Goal: Check status: Check status

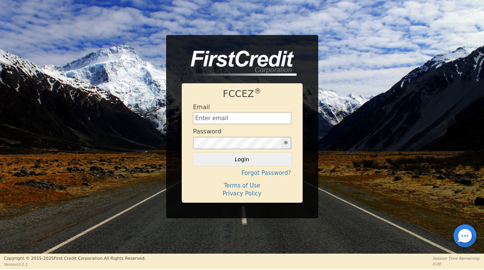
type input "[EMAIL_ADDRESS][DOMAIN_NAME]"
click at [242, 159] on button "Login" at bounding box center [242, 159] width 98 height 13
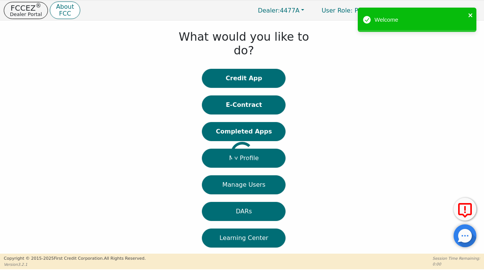
click at [472, 14] on icon "close" at bounding box center [470, 15] width 5 height 6
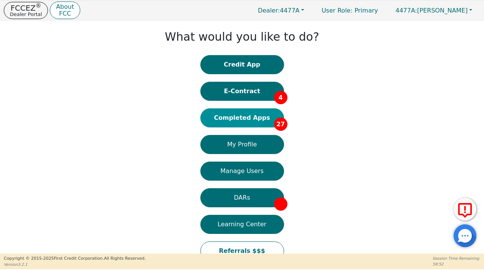
click at [260, 117] on button "Completed Apps 27" at bounding box center [242, 117] width 84 height 19
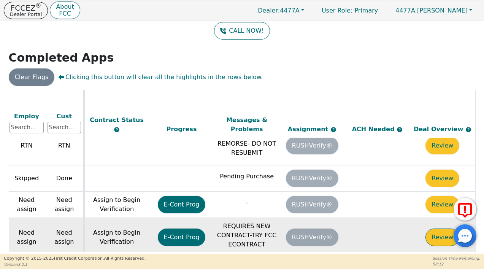
scroll to position [701, 367]
click at [440, 228] on button "Review" at bounding box center [442, 236] width 34 height 17
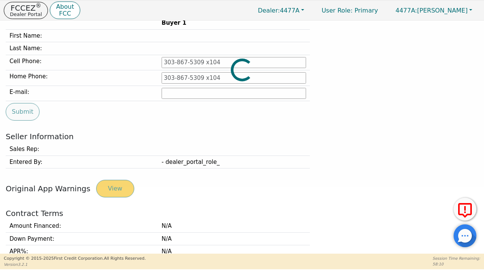
type input "865-679-1089"
type input "eliwallin0@gmail.com"
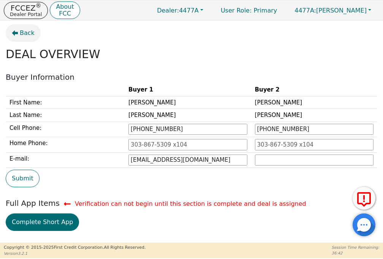
click at [21, 32] on span "Back" at bounding box center [27, 32] width 15 height 9
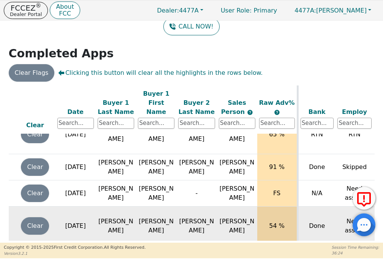
scroll to position [707, 34]
